Goal: Task Accomplishment & Management: Complete application form

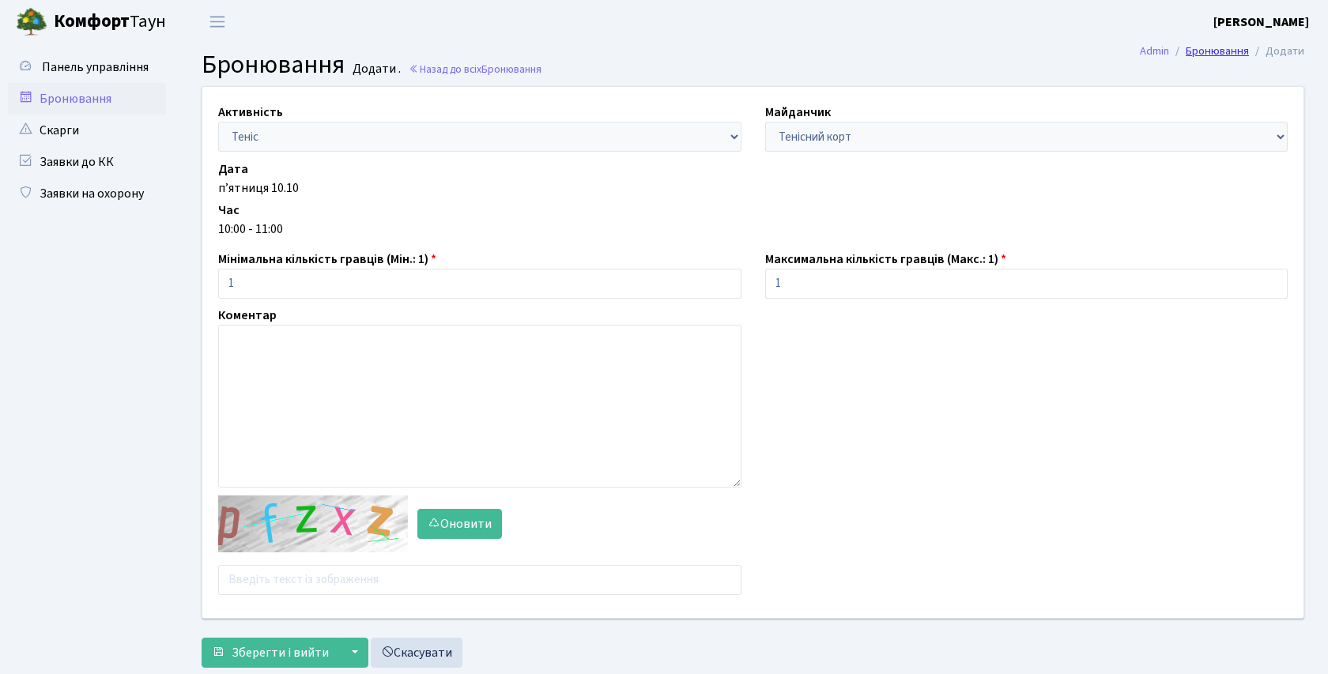
click at [1232, 51] on link "Бронювання" at bounding box center [1216, 51] width 63 height 17
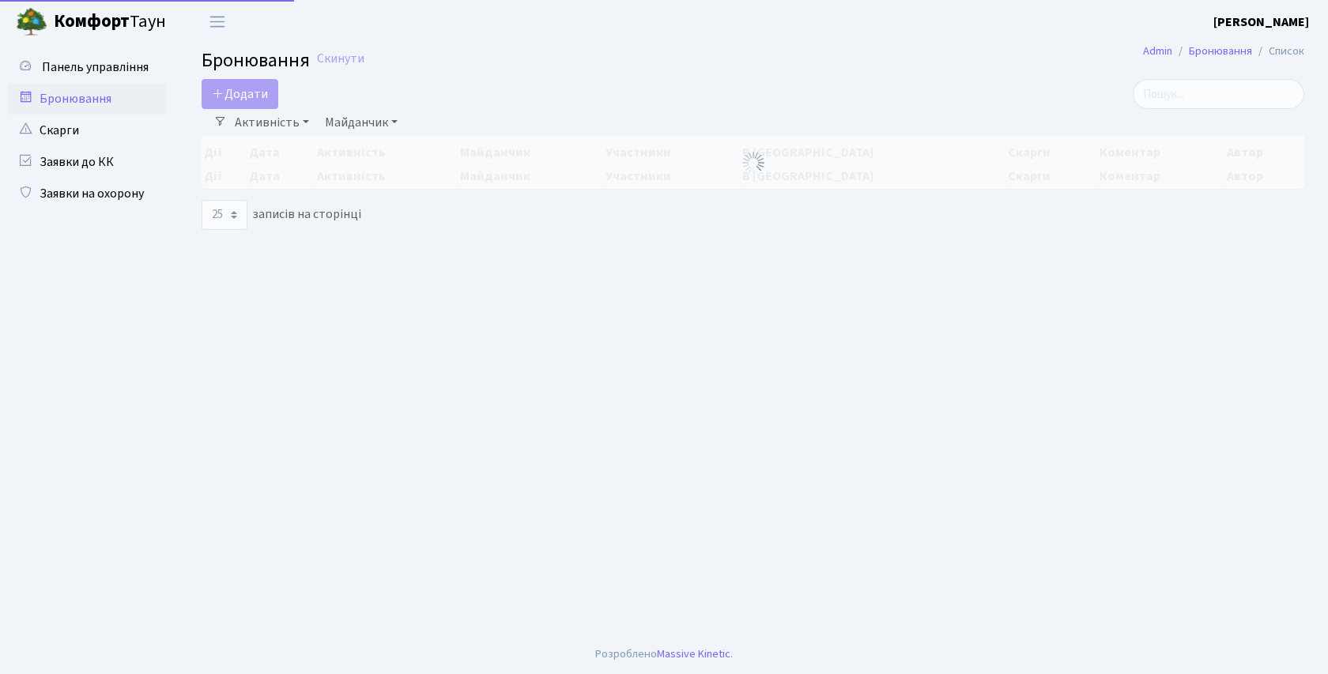
select select "25"
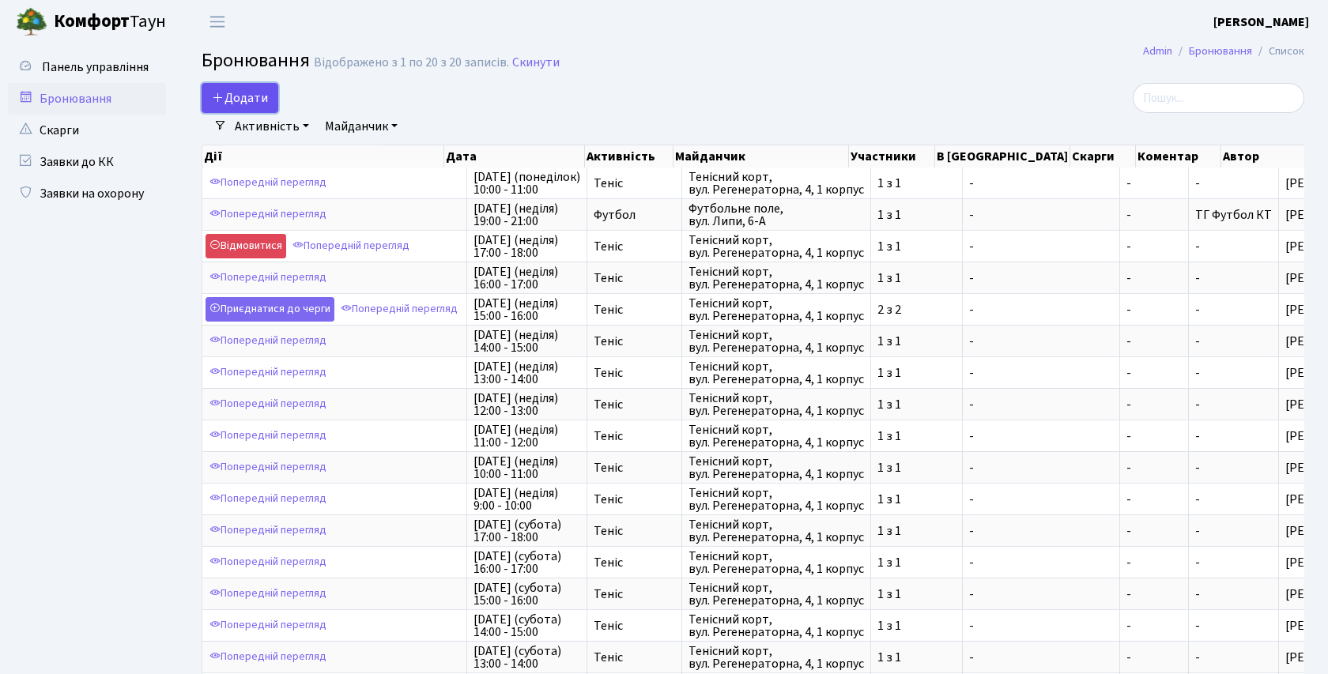
click at [247, 99] on button "Додати" at bounding box center [240, 98] width 77 height 30
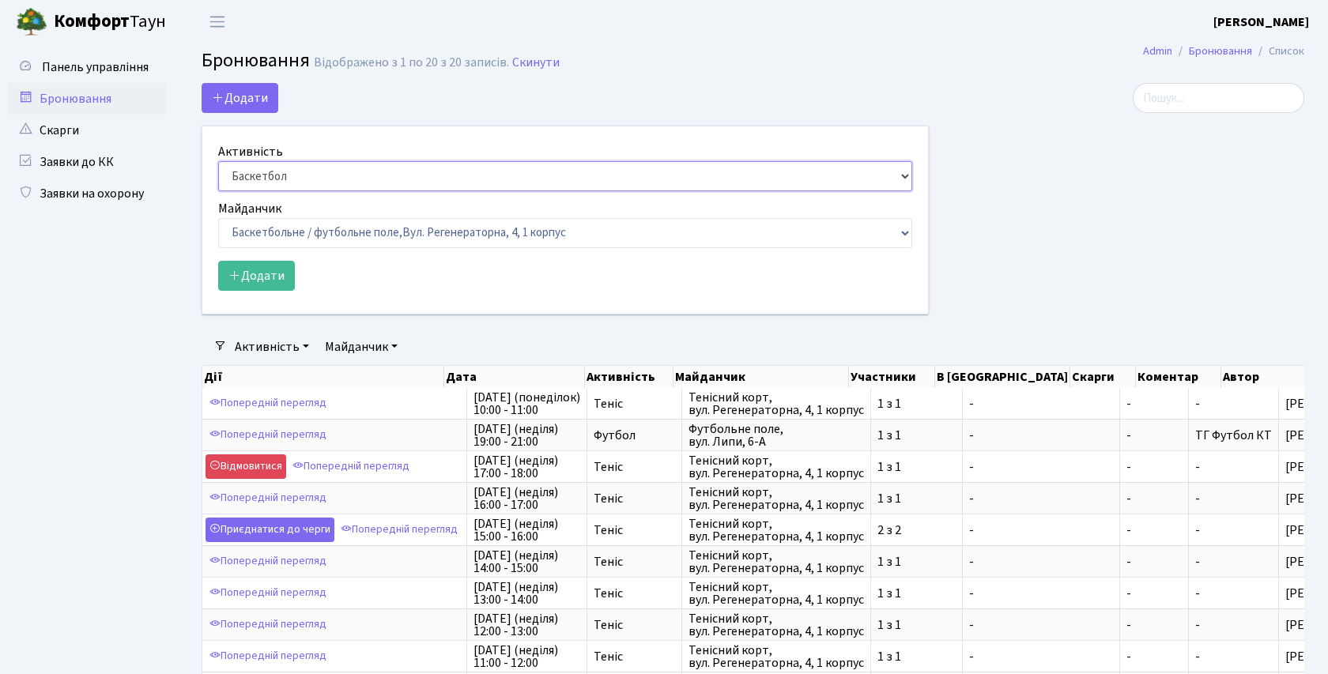
click at [903, 177] on select "Баскетбол Волейбол Йога Катання на роликах Настільний теніс Теніс Футбол Фітнес" at bounding box center [565, 176] width 694 height 30
select select "1"
click at [905, 232] on select "Баскетбольне / футбольне поле, Вул. Регенераторна, 4, 1 корпус Баскетбольне пол…" at bounding box center [565, 233] width 694 height 30
select select "1"
click at [250, 279] on button "Додати" at bounding box center [256, 276] width 77 height 30
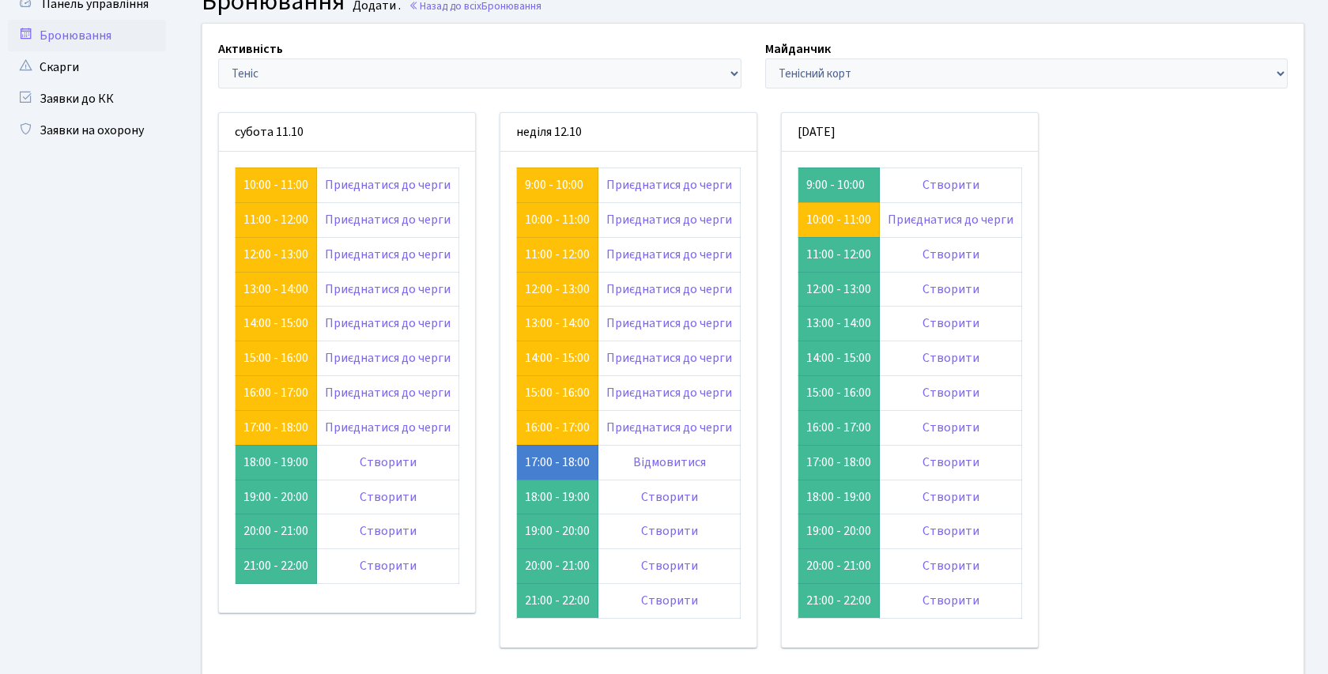
scroll to position [65, 0]
